Goal: Task Accomplishment & Management: Manage account settings

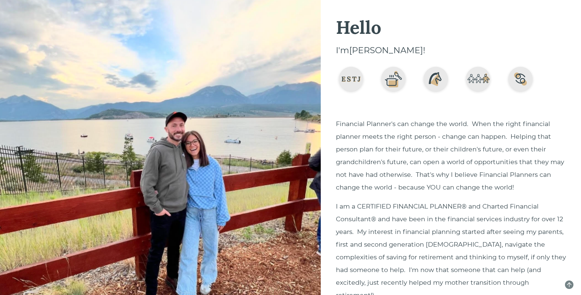
scroll to position [1169, 0]
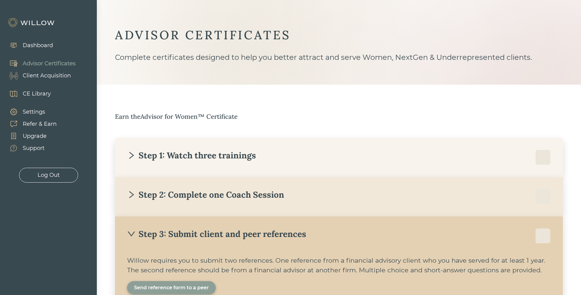
scroll to position [114, 0]
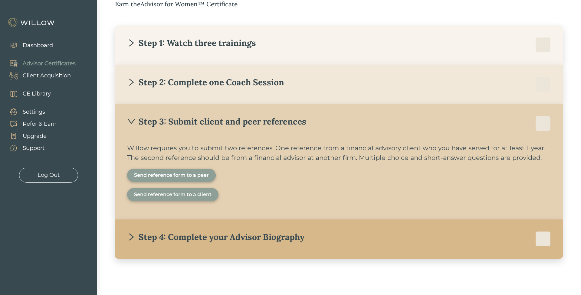
click at [34, 79] on div "Client Acquisition" at bounding box center [47, 76] width 48 height 8
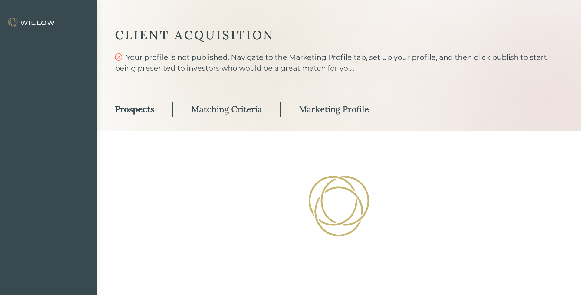
select select "3"
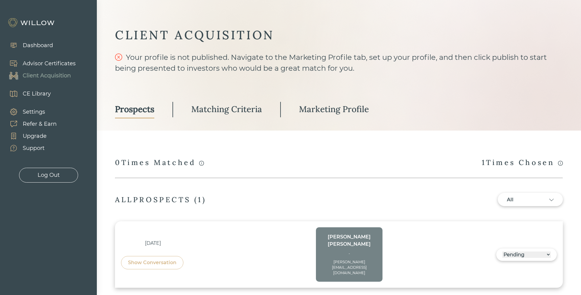
click at [314, 108] on div "Marketing Profile" at bounding box center [334, 109] width 70 height 11
